Goal: Information Seeking & Learning: Learn about a topic

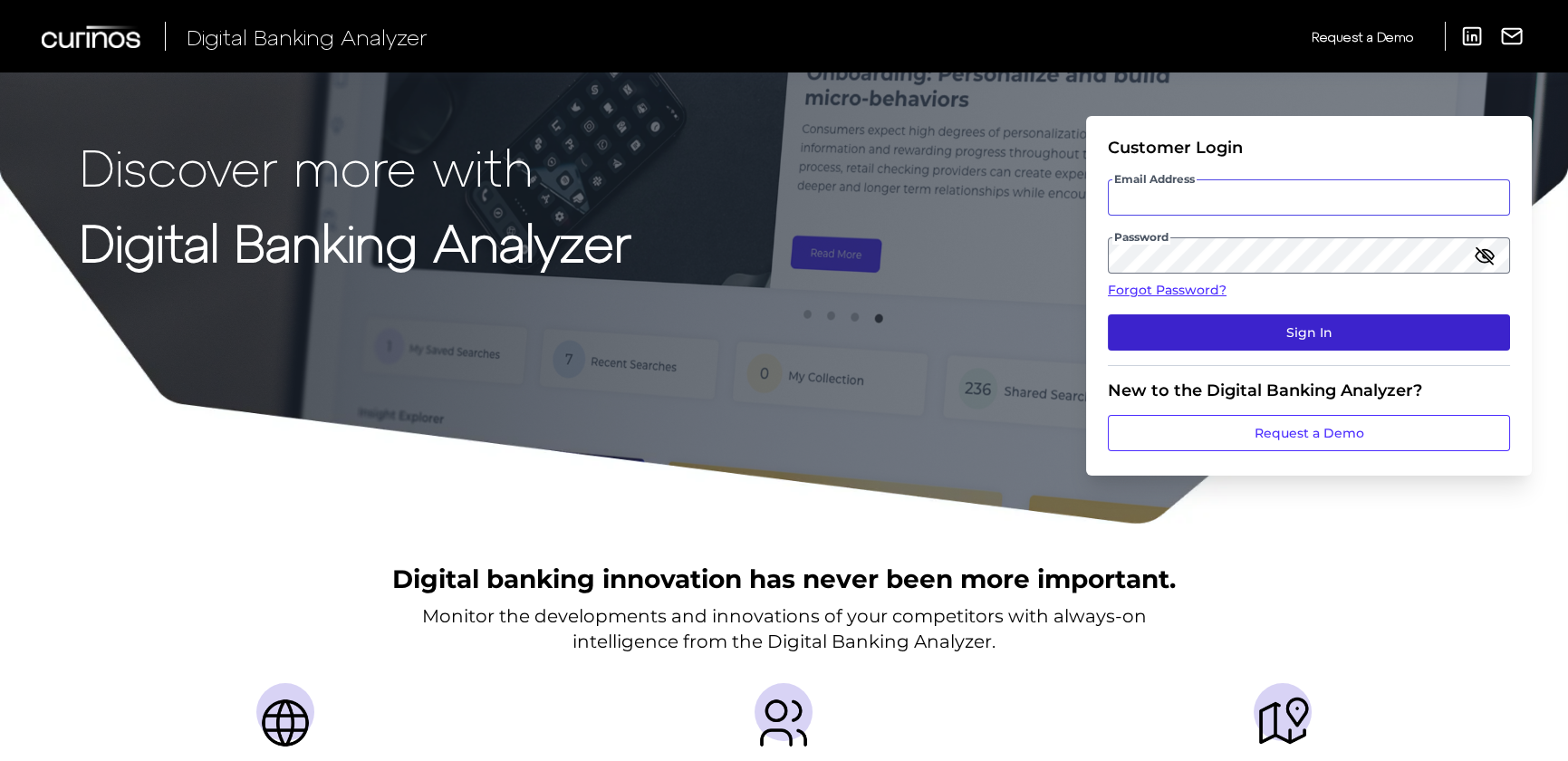
type input "[PERSON_NAME][EMAIL_ADDRESS][PERSON_NAME][DOMAIN_NAME]"
click at [1285, 328] on button "Sign In" at bounding box center [1309, 332] width 402 height 36
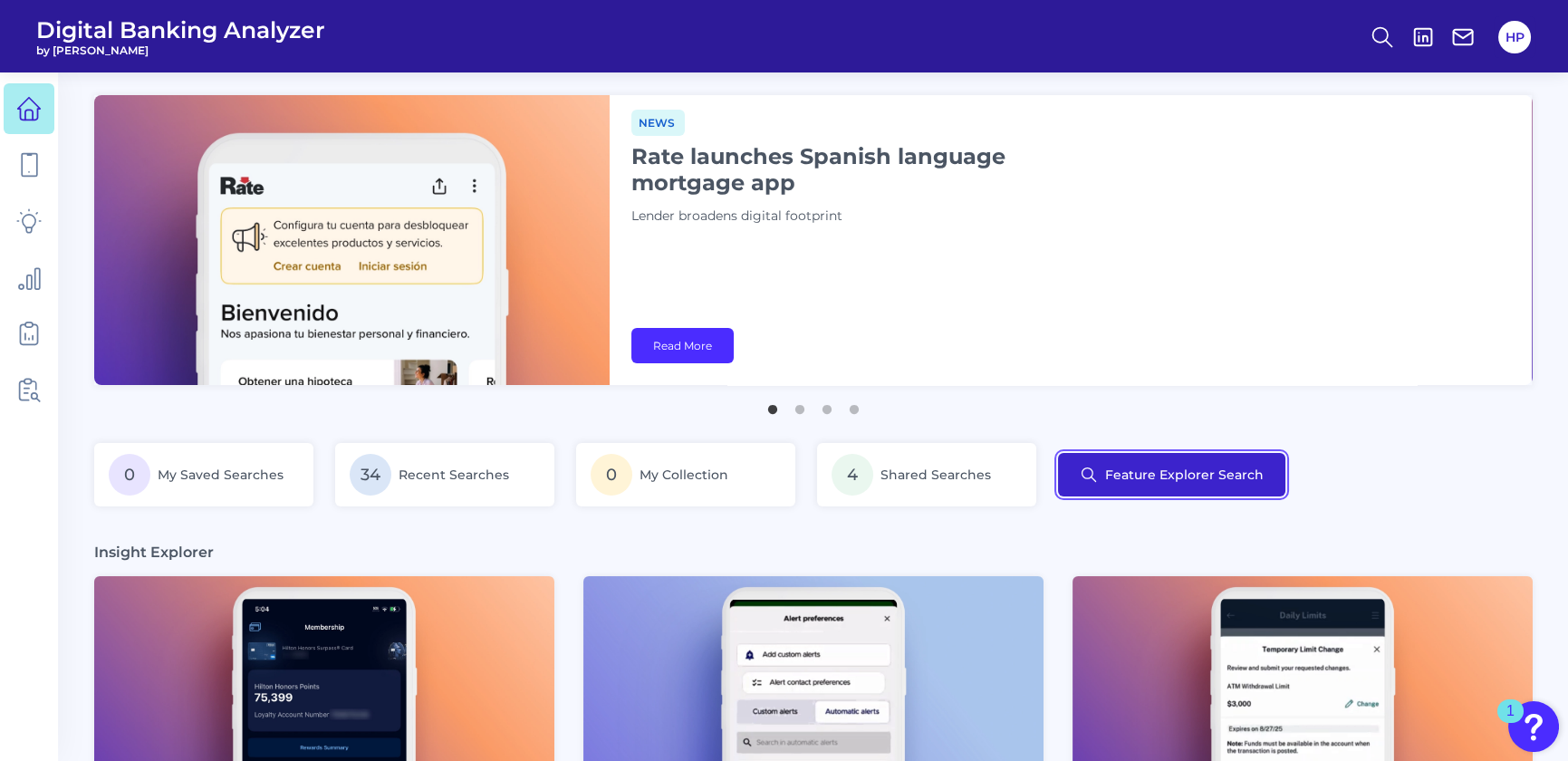
click at [1186, 466] on button "Feature Explorer Search" at bounding box center [1171, 474] width 227 height 43
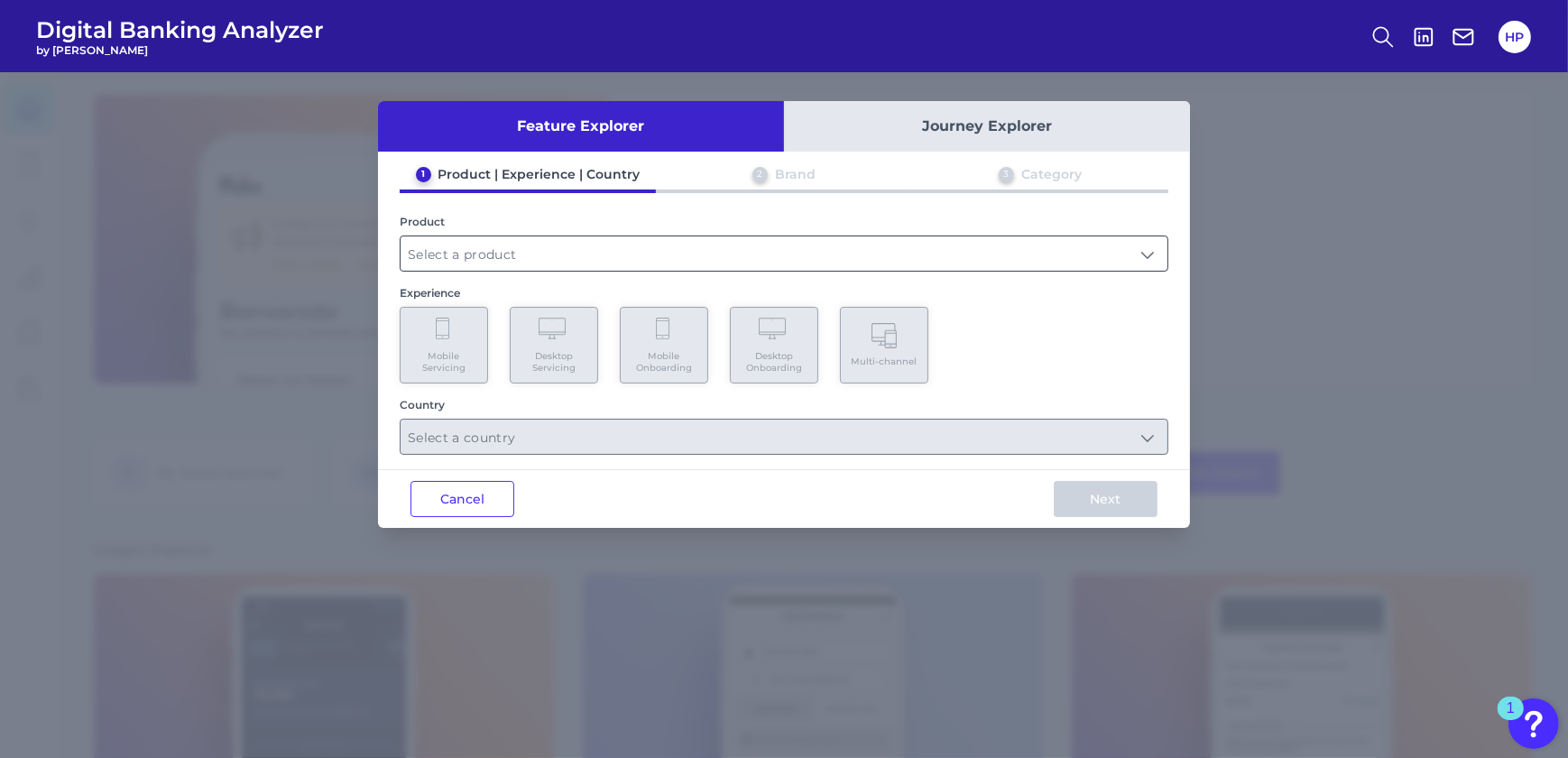
click at [541, 263] on input "text" at bounding box center [784, 253] width 767 height 34
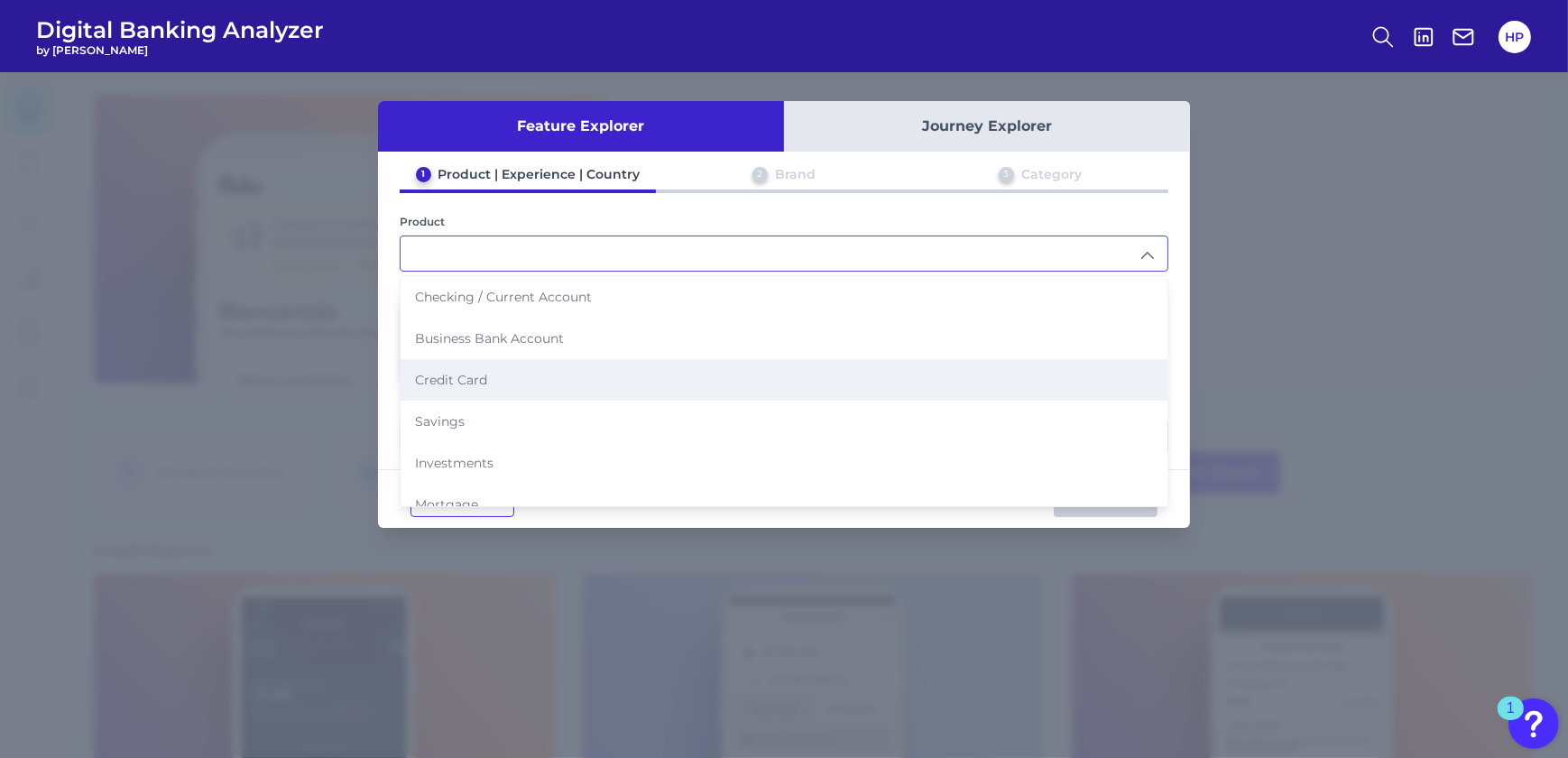
click at [469, 376] on span "Credit Card" at bounding box center [451, 380] width 72 height 16
type input "Credit Card"
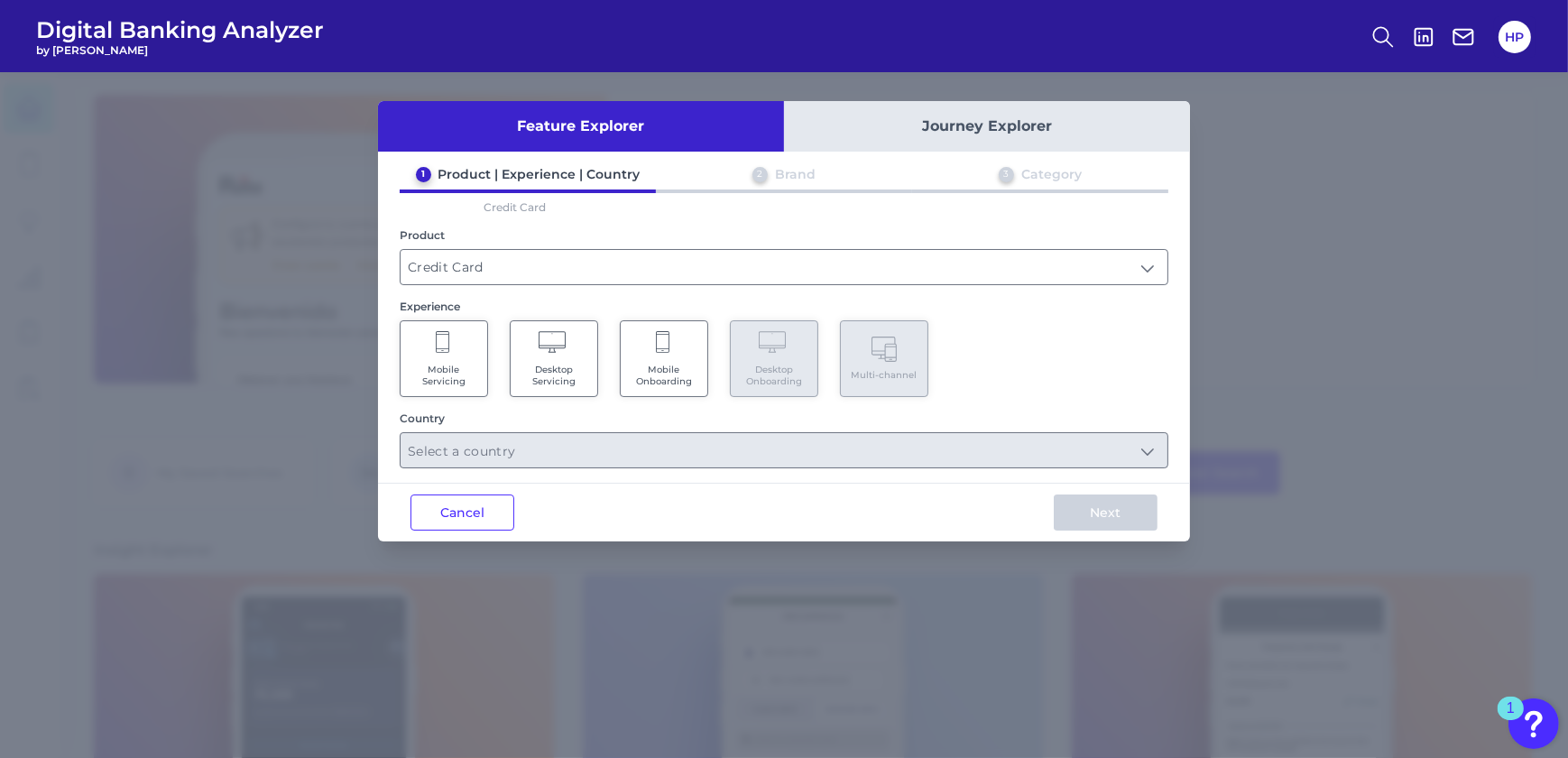
click at [453, 366] on span "Mobile Servicing" at bounding box center [444, 376] width 69 height 24
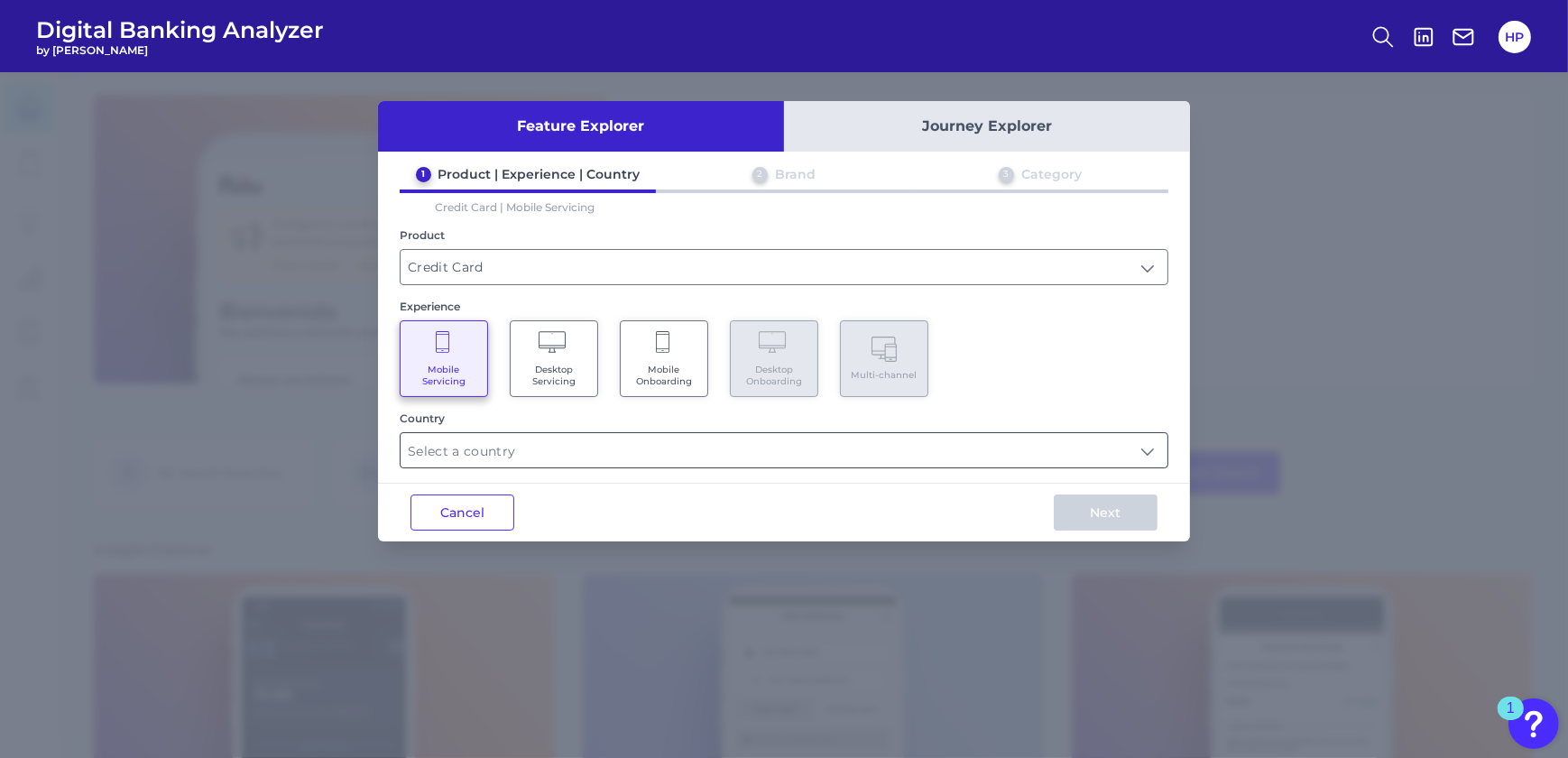
click at [543, 450] on input "text" at bounding box center [784, 450] width 767 height 34
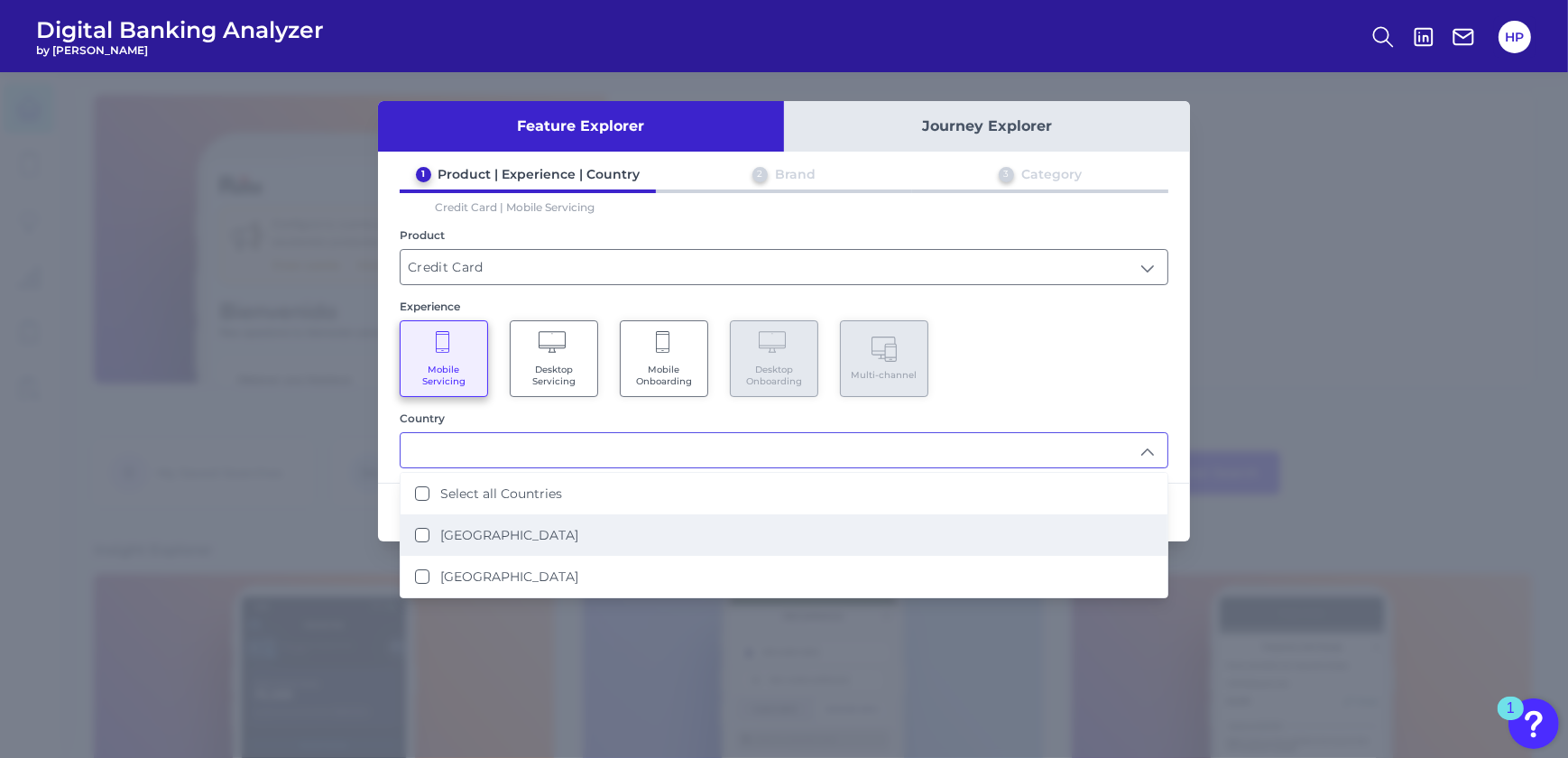
click at [521, 519] on li "[GEOGRAPHIC_DATA]" at bounding box center [784, 534] width 767 height 41
type input "[GEOGRAPHIC_DATA]"
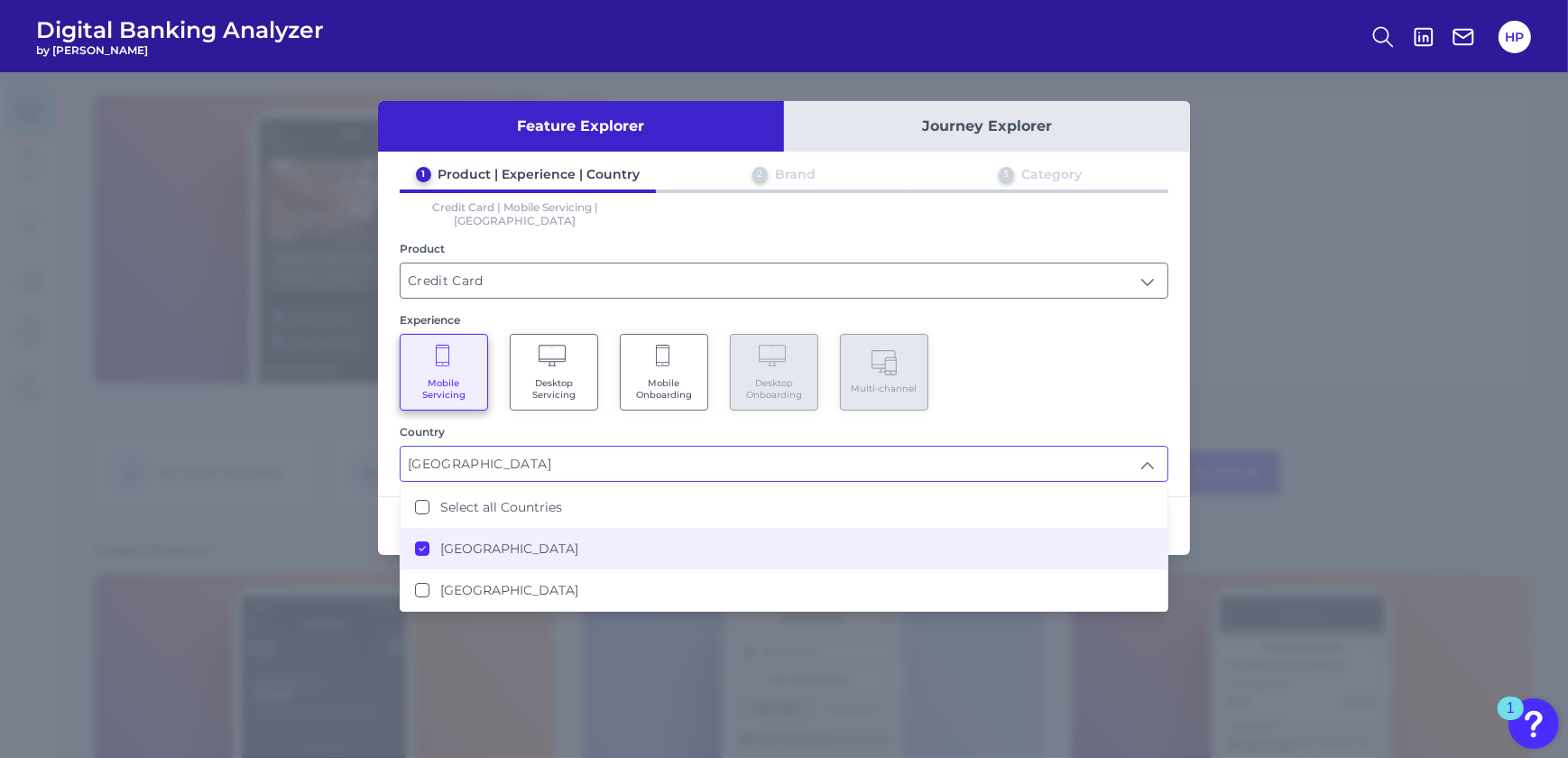
click at [626, 450] on input "[GEOGRAPHIC_DATA]" at bounding box center [784, 463] width 767 height 34
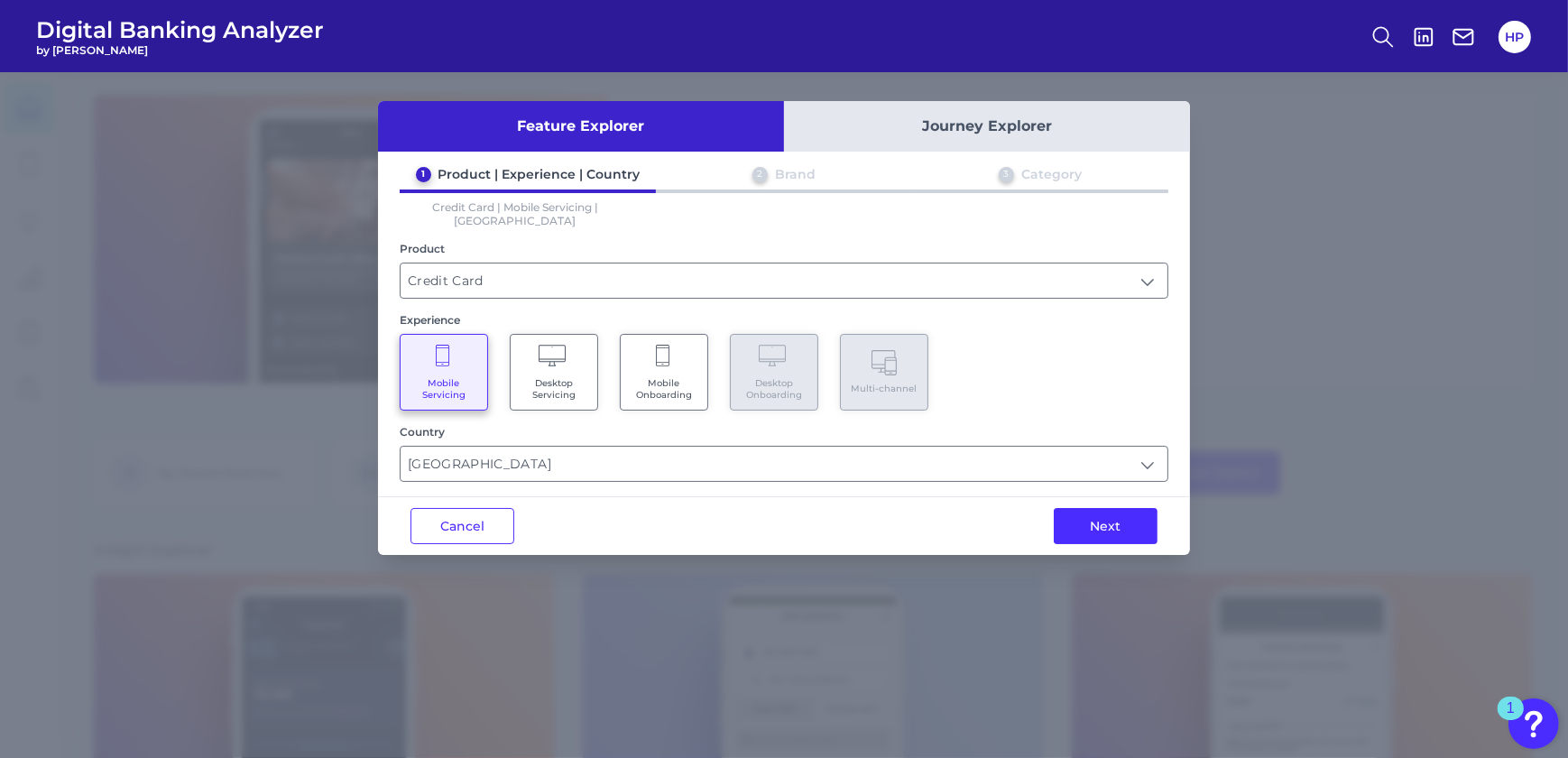
click at [1067, 497] on div "Next" at bounding box center [1106, 525] width 169 height 58
click at [1075, 508] on button "Next" at bounding box center [1105, 525] width 104 height 36
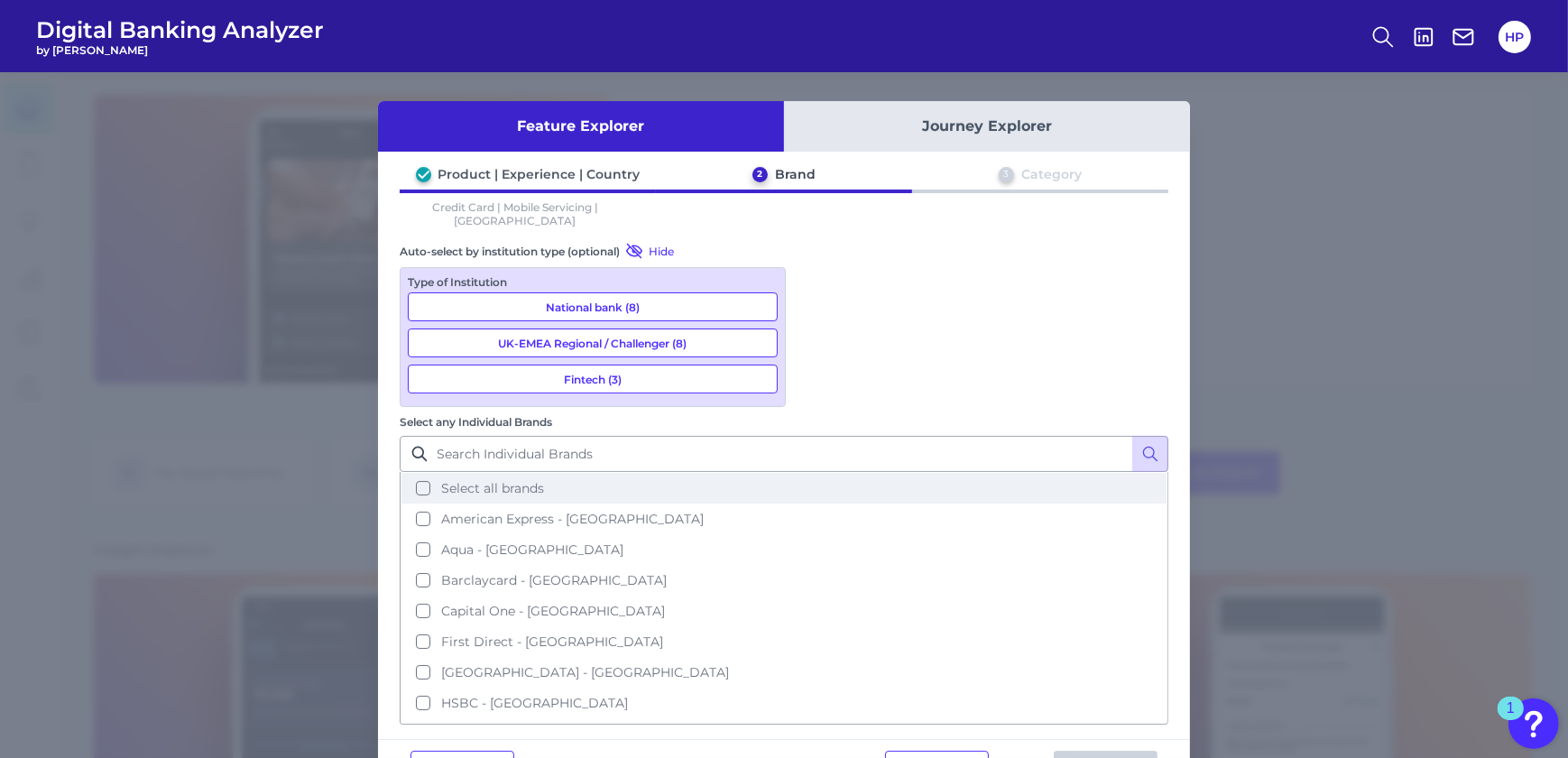
click at [544, 480] on span "Select all brands" at bounding box center [492, 489] width 103 height 16
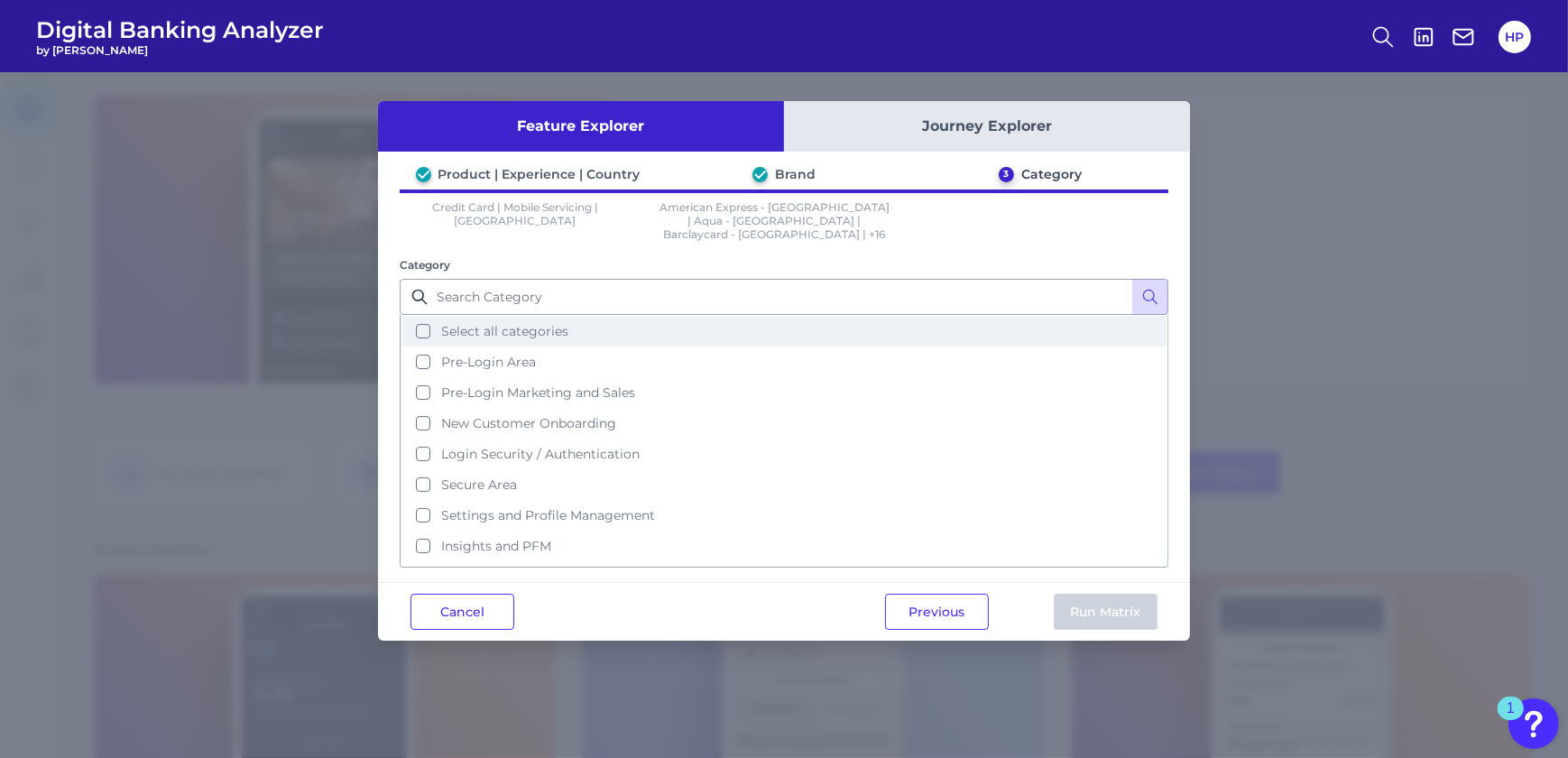
click at [559, 323] on span "Select all categories" at bounding box center [504, 331] width 127 height 16
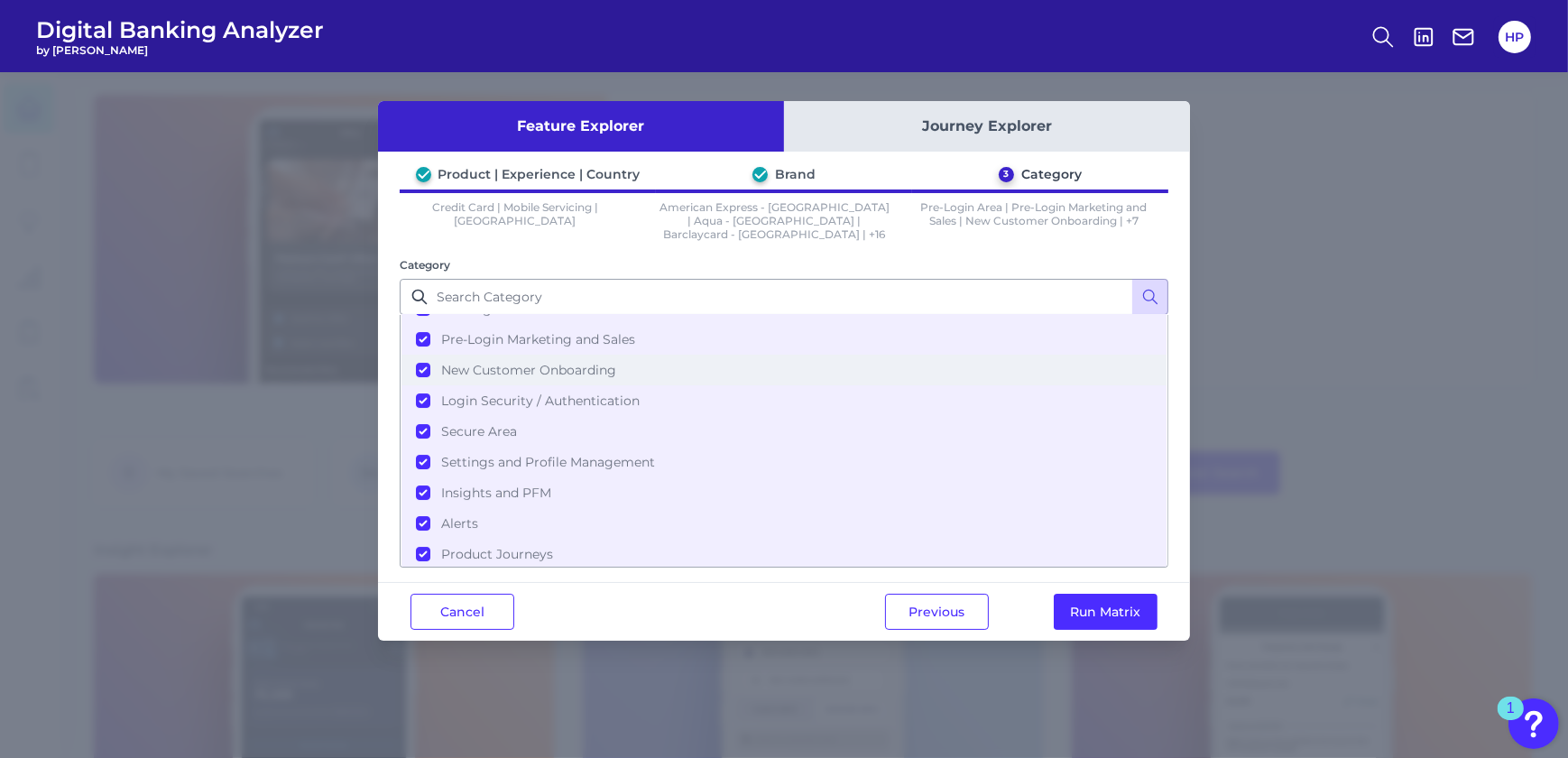
scroll to position [81, 0]
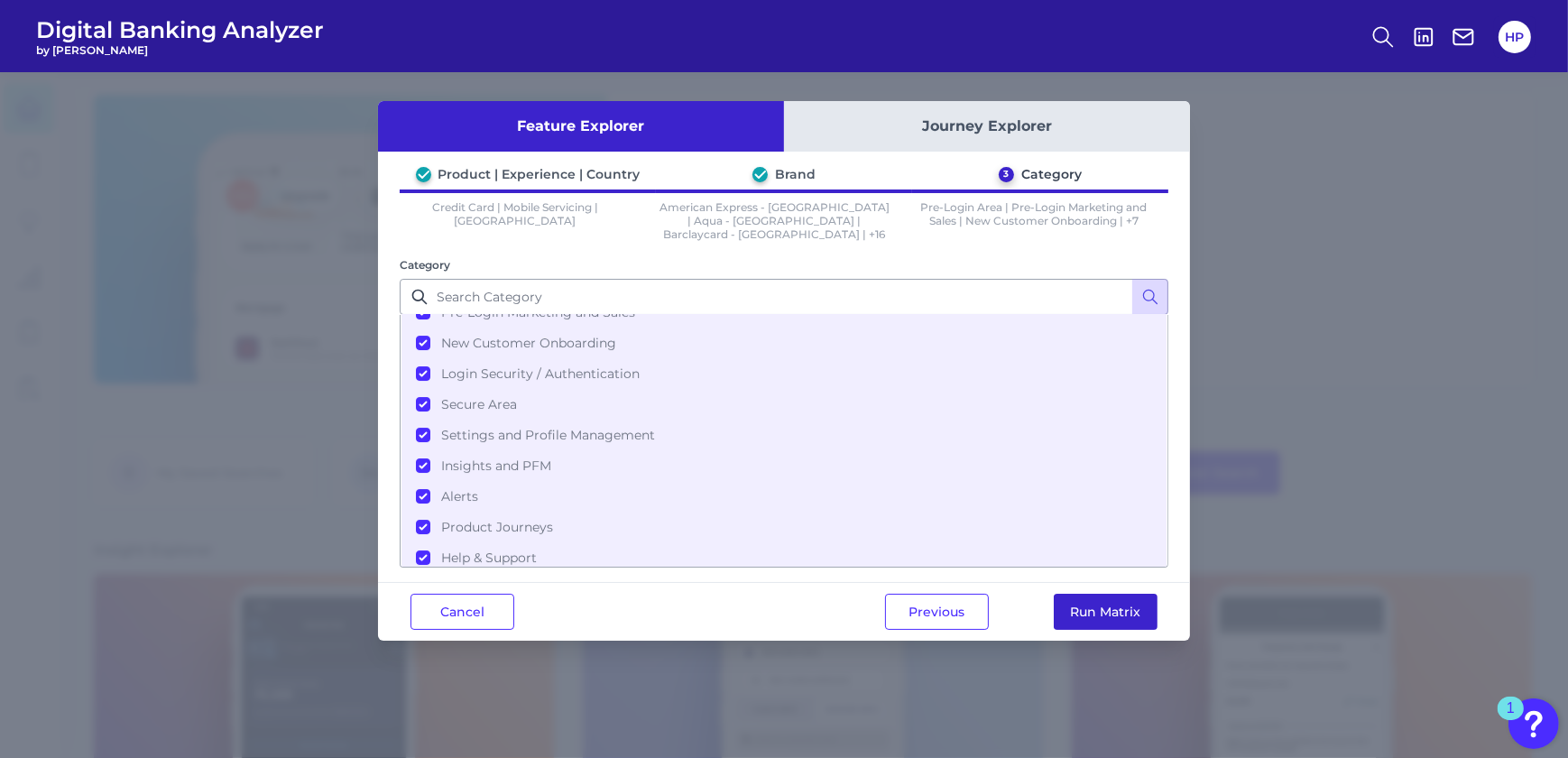
click at [1082, 594] on button "Run Matrix" at bounding box center [1105, 611] width 104 height 36
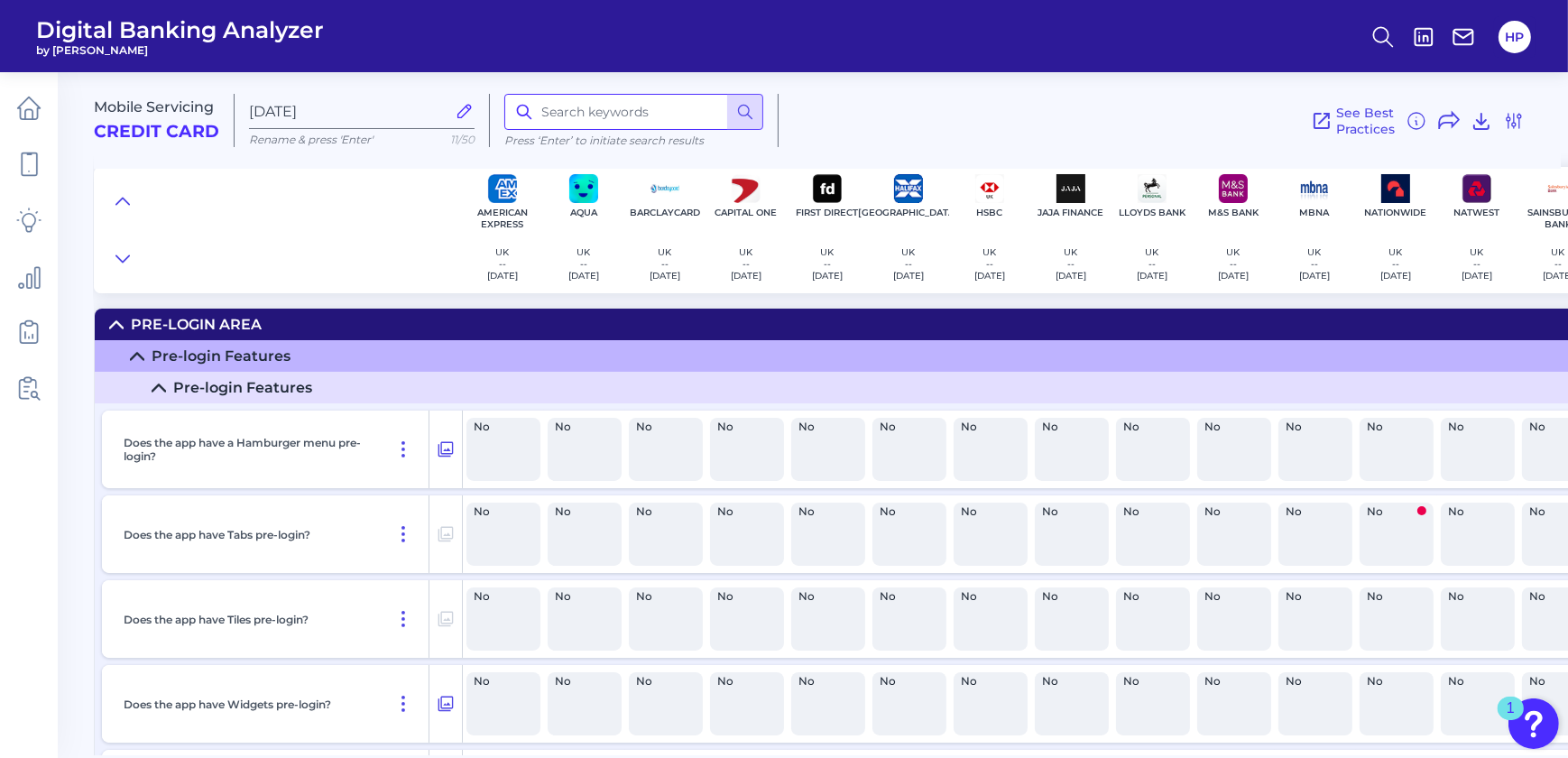
click at [557, 106] on input at bounding box center [633, 111] width 259 height 36
type input "refer"
click at [741, 107] on icon at bounding box center [745, 112] width 18 height 18
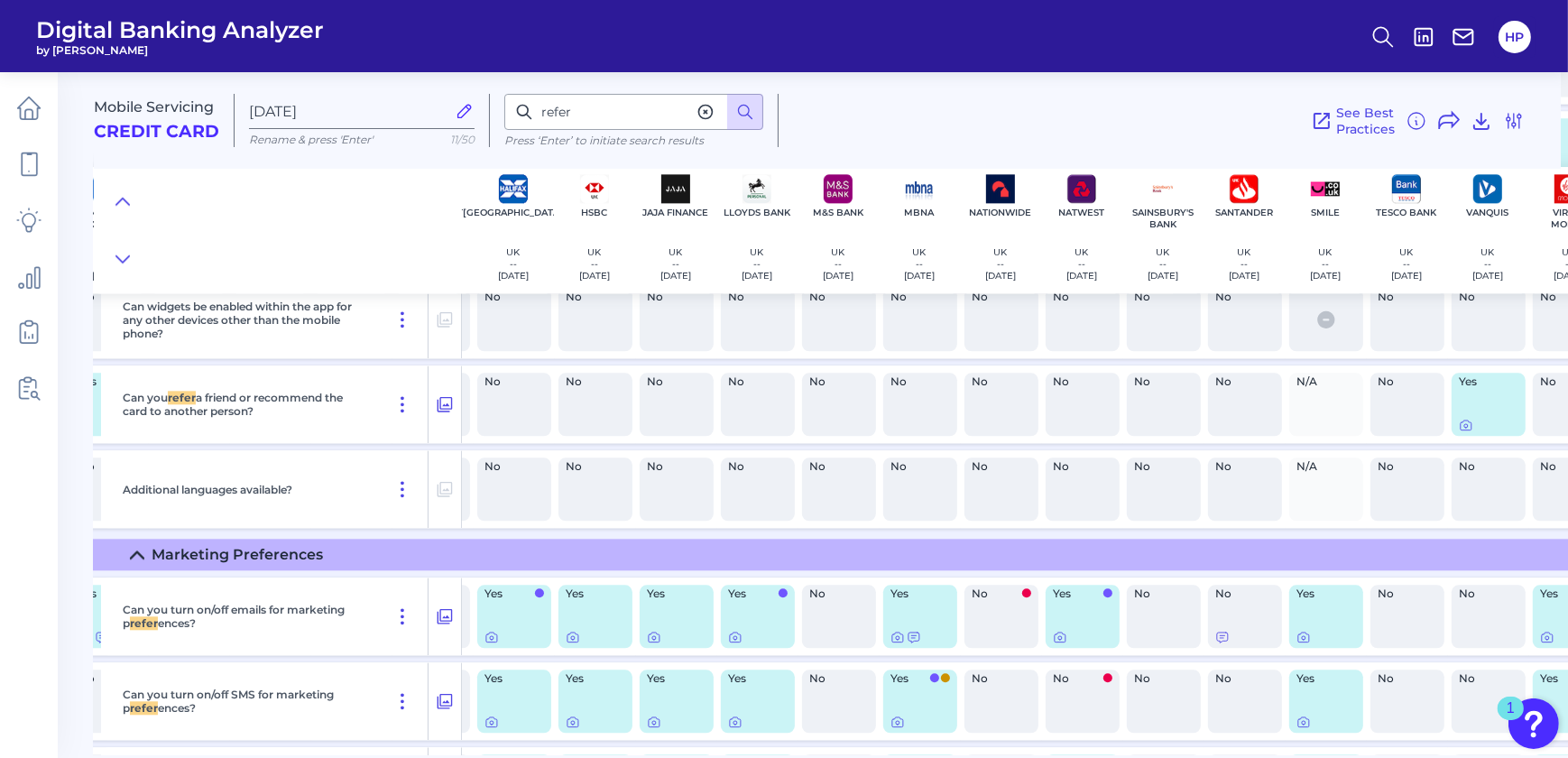
scroll to position [13973, 451]
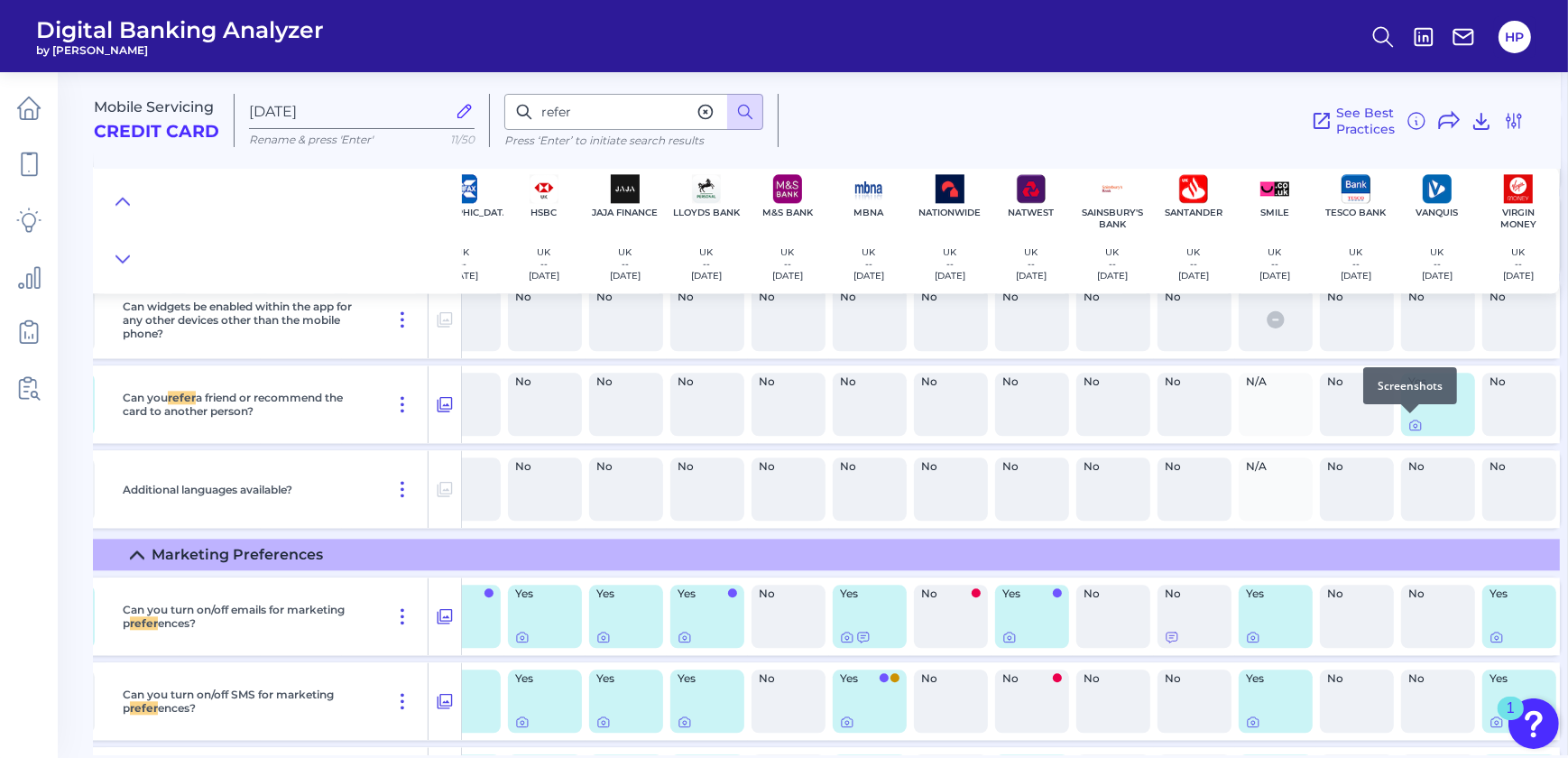
click at [1410, 421] on div at bounding box center [1410, 413] width 18 height 18
click at [1409, 421] on div at bounding box center [1410, 413] width 18 height 18
click at [1409, 424] on icon at bounding box center [1416, 425] width 15 height 15
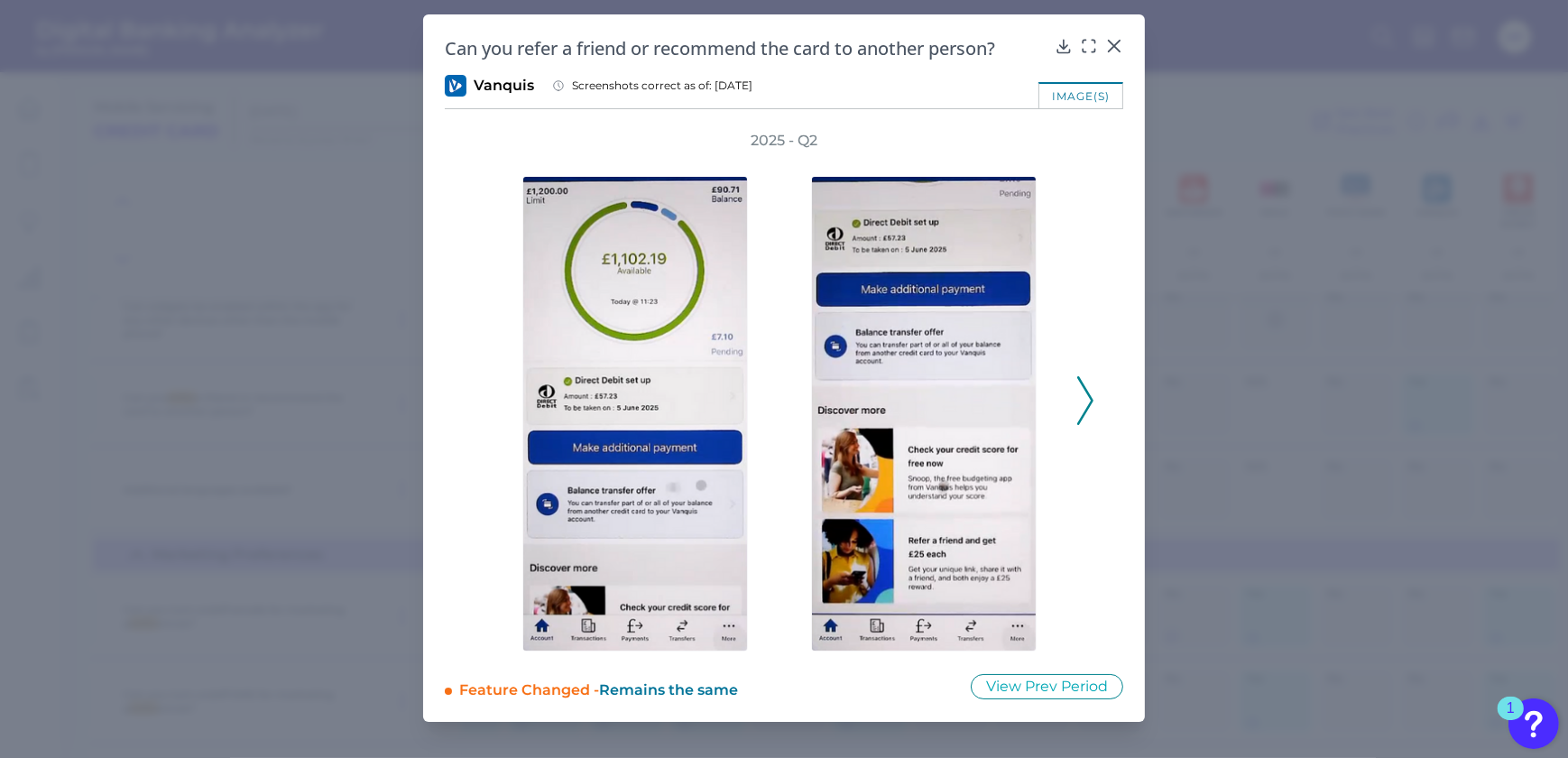
click at [1082, 401] on icon at bounding box center [1086, 401] width 16 height 49
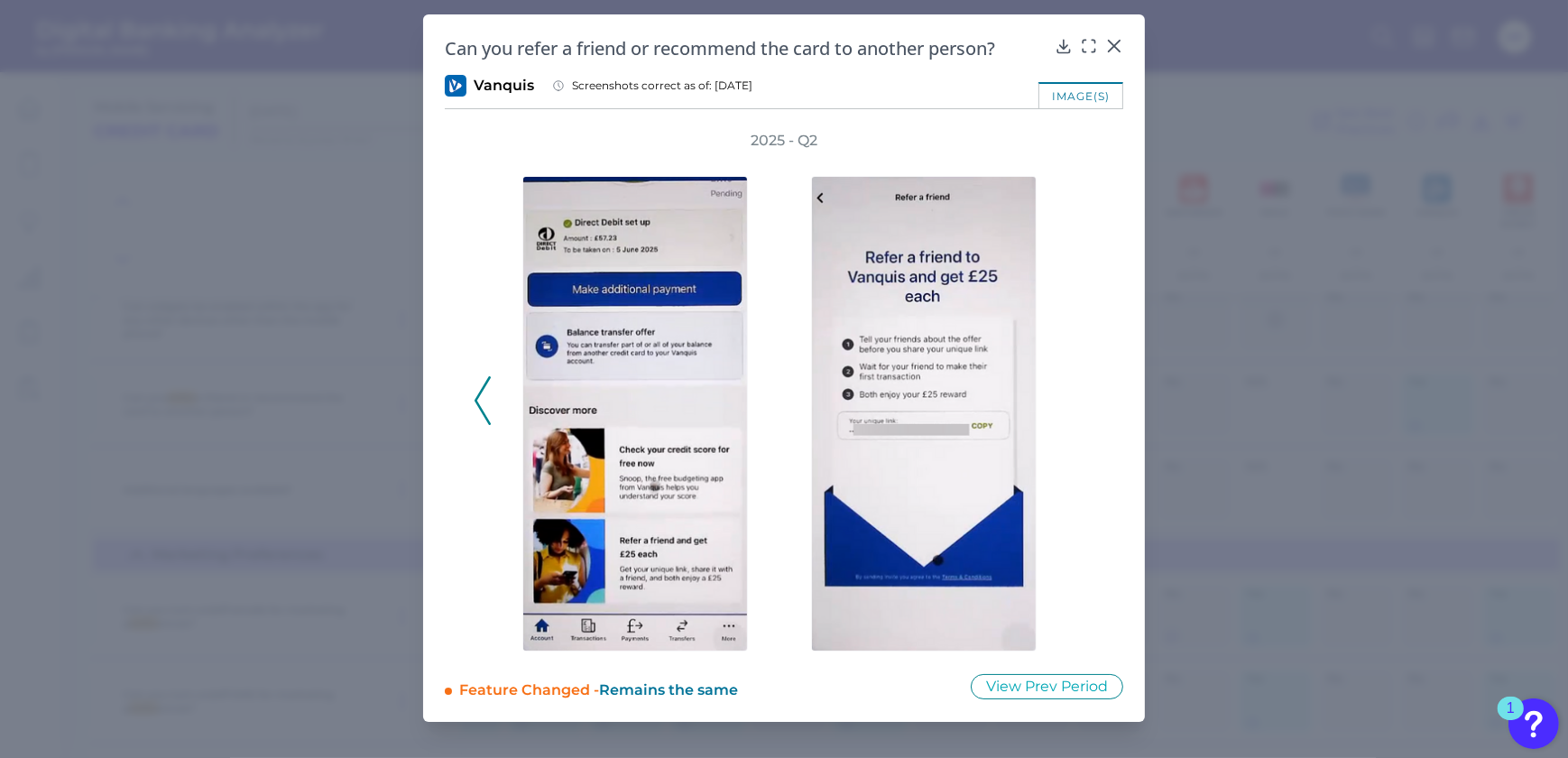
click at [485, 389] on icon at bounding box center [483, 401] width 16 height 49
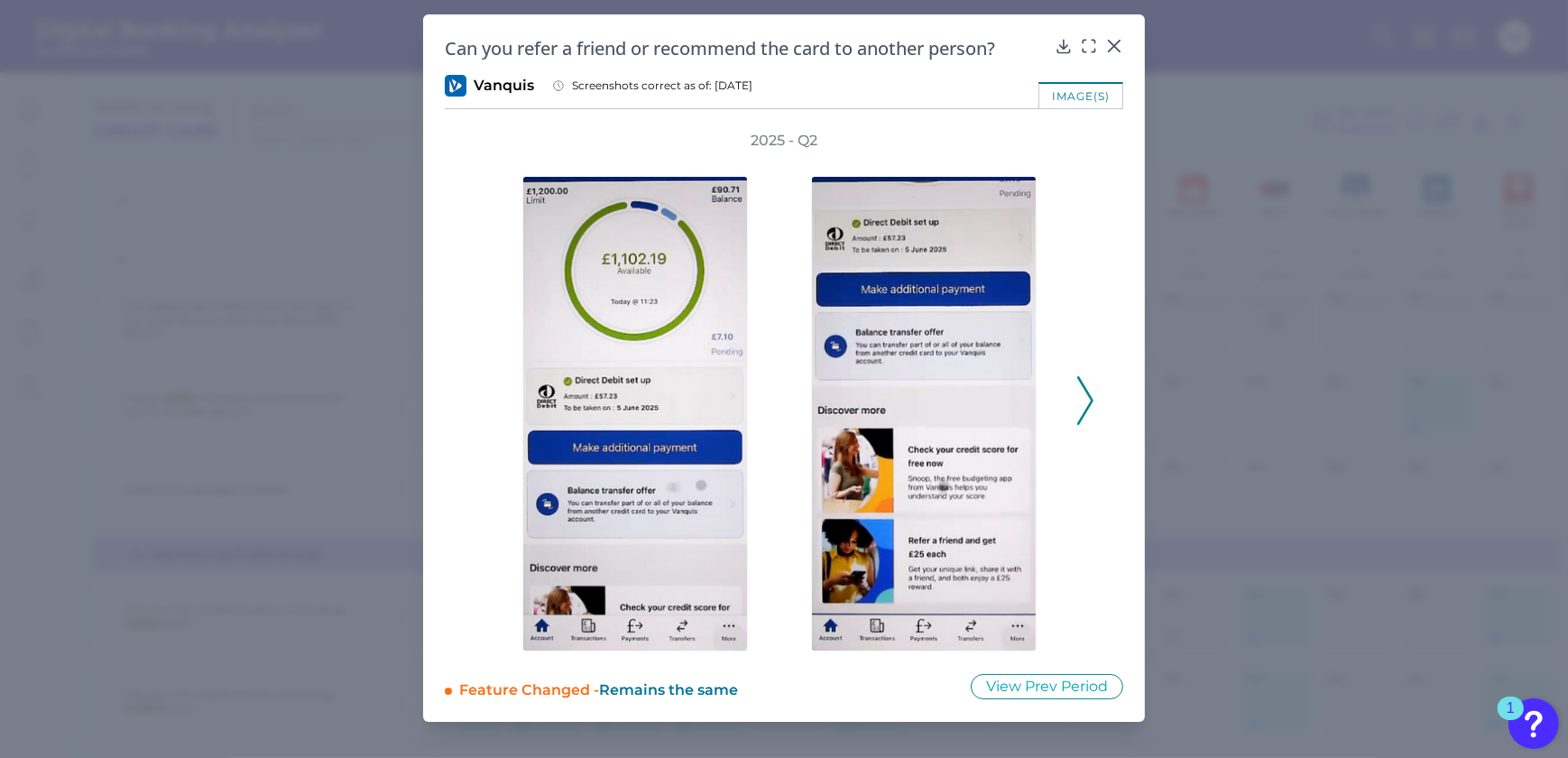
click at [1091, 390] on icon at bounding box center [1086, 401] width 16 height 49
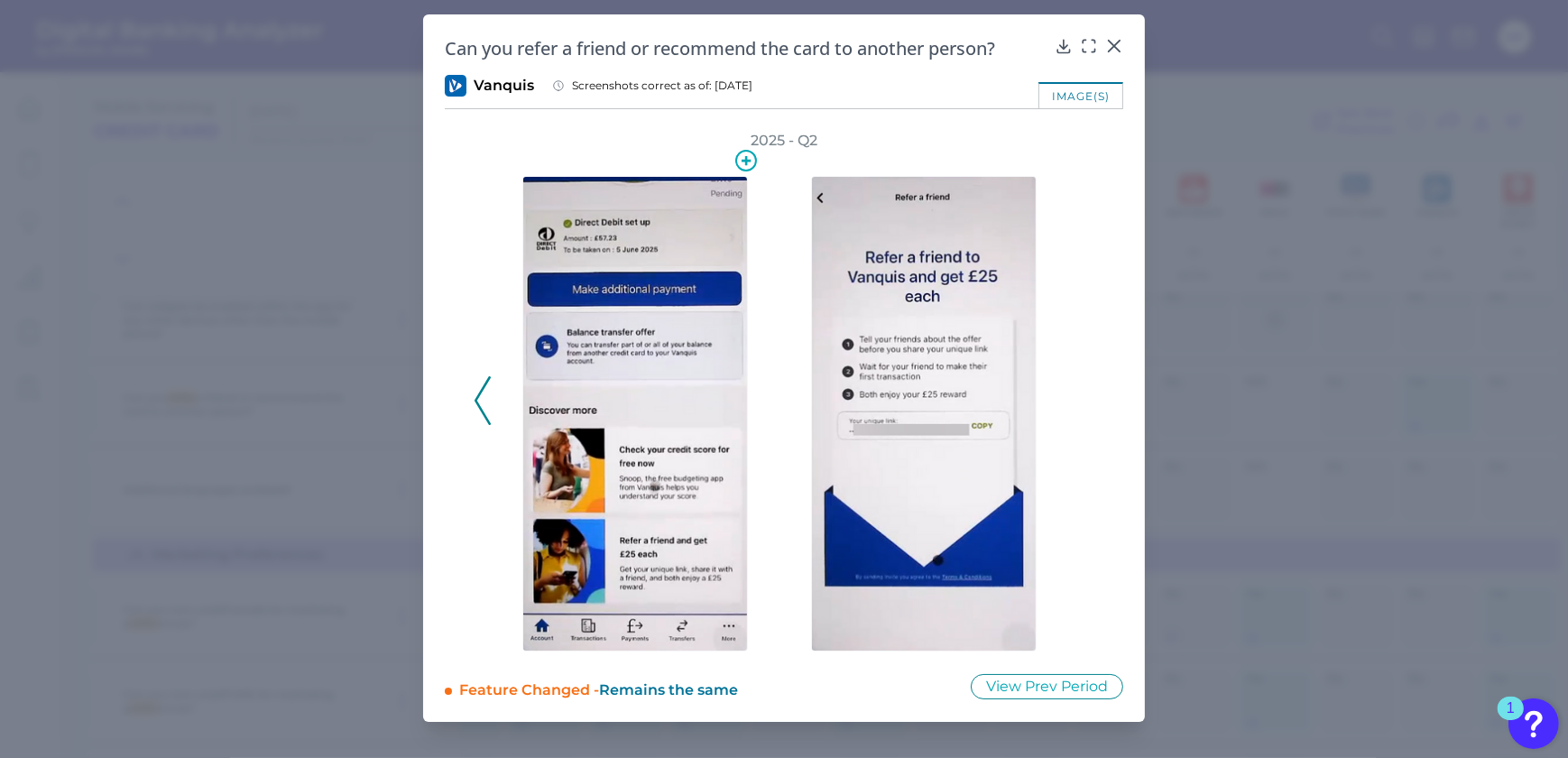
click at [614, 361] on img at bounding box center [635, 413] width 225 height 476
click at [1090, 49] on div at bounding box center [1089, 59] width 18 height 18
click at [1086, 36] on button at bounding box center [1089, 45] width 18 height 18
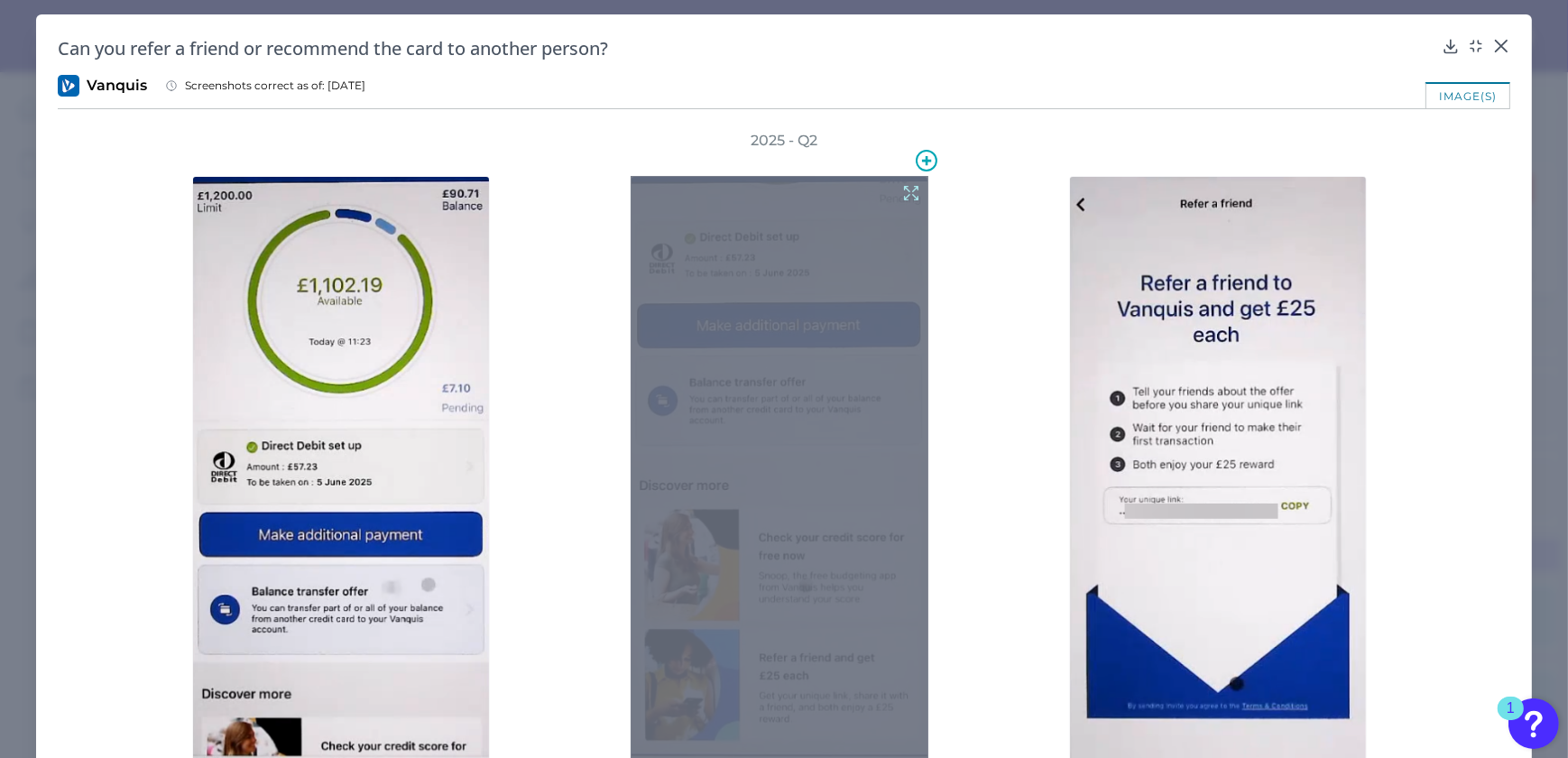
click at [904, 191] on icon at bounding box center [912, 193] width 20 height 20
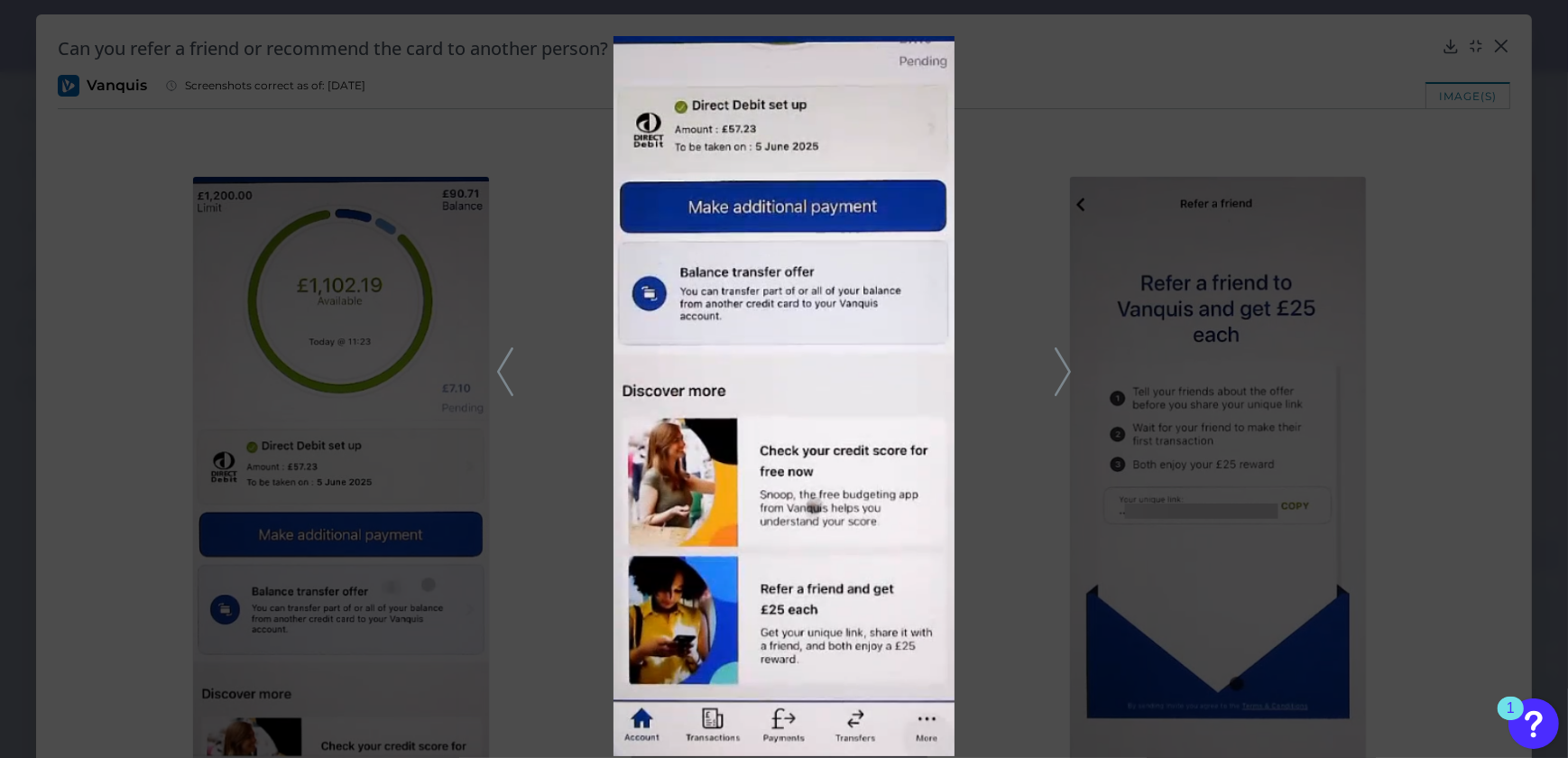
click at [1057, 364] on icon at bounding box center [1063, 371] width 16 height 49
